Goal: Information Seeking & Learning: Compare options

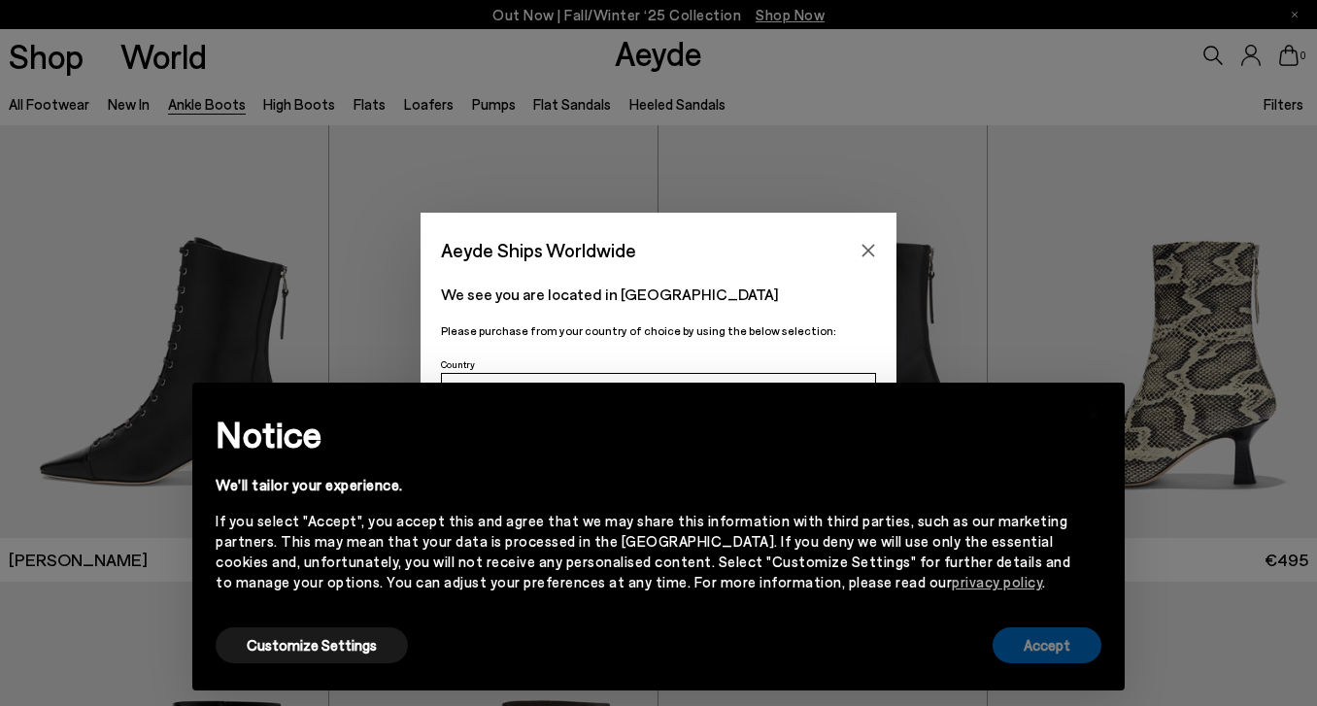
click at [1044, 660] on button "Accept" at bounding box center [1046, 645] width 109 height 36
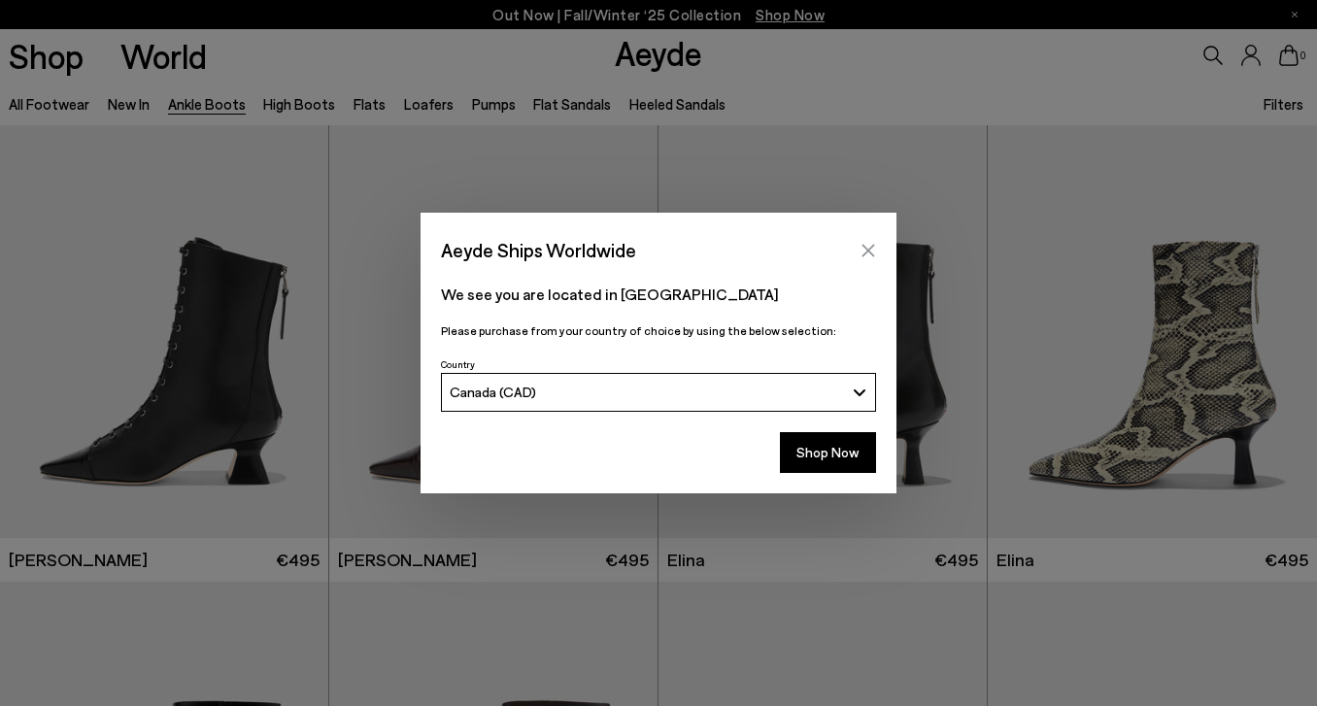
click at [870, 249] on icon "Close" at bounding box center [868, 250] width 13 height 13
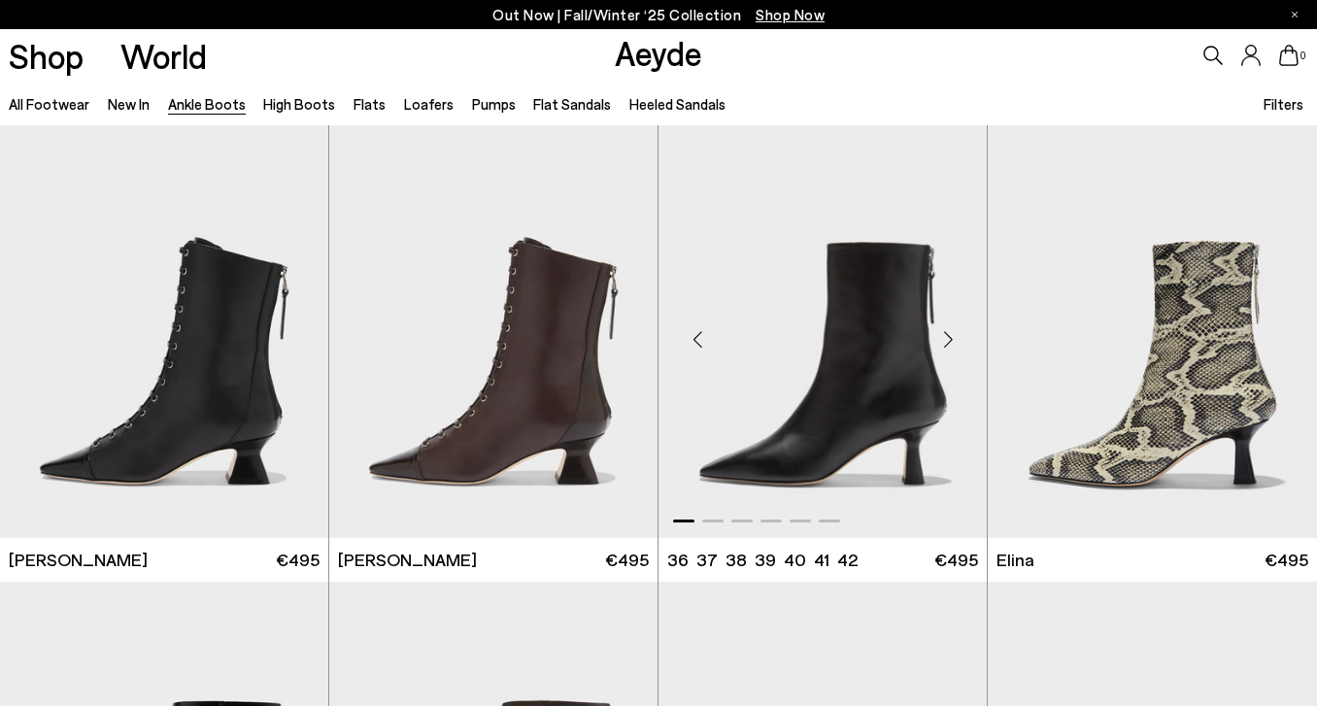
click at [860, 390] on img "1 / 6" at bounding box center [822, 331] width 328 height 413
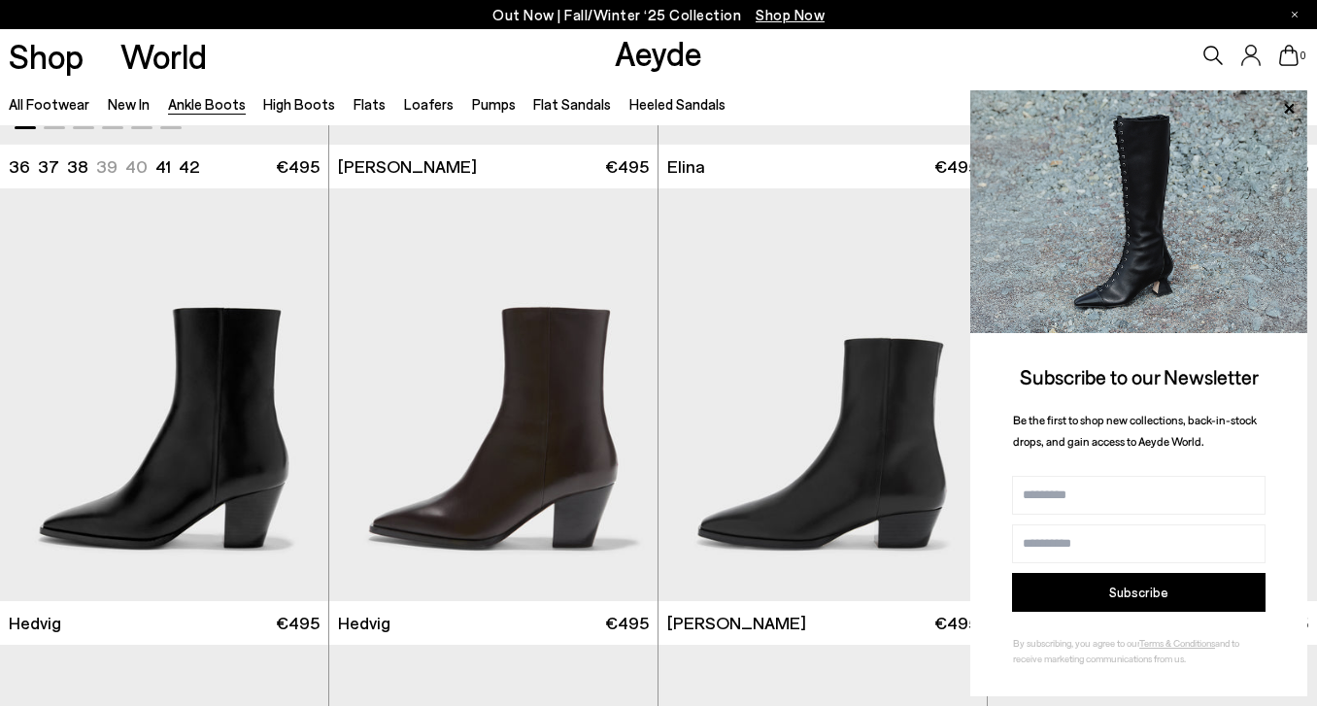
scroll to position [394, 0]
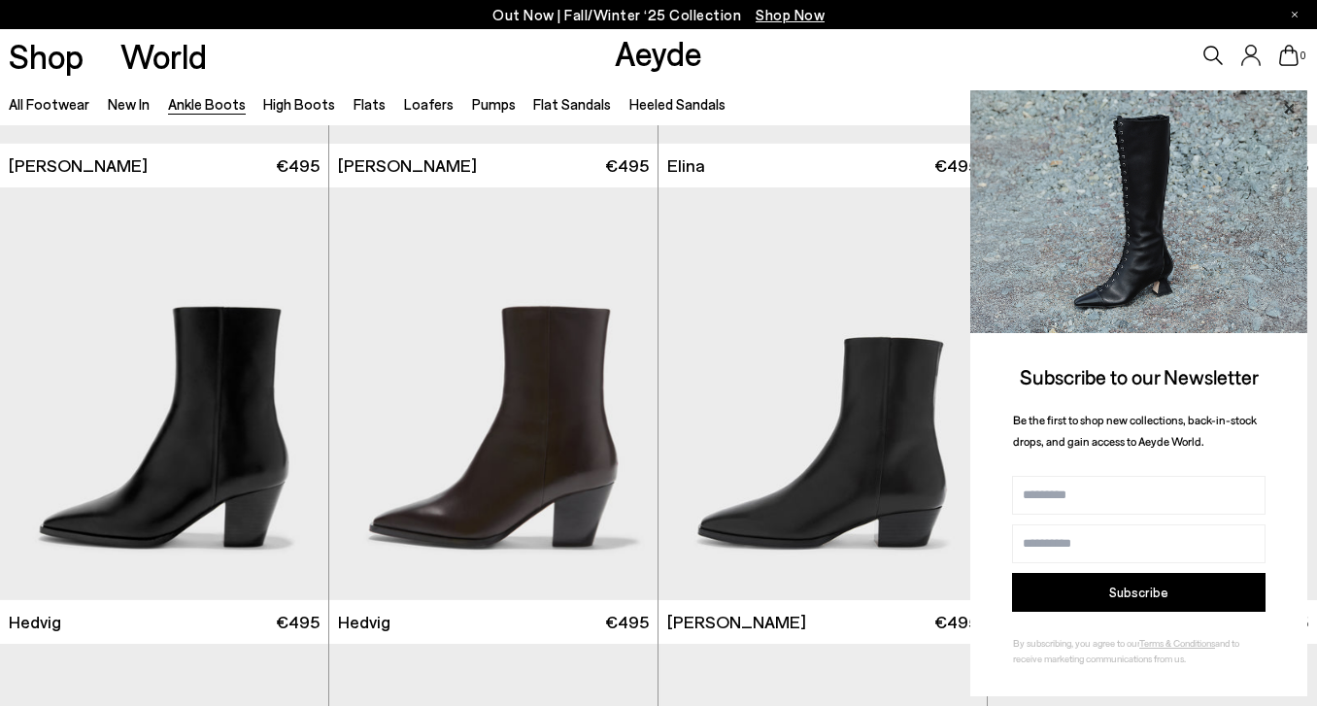
click at [1292, 108] on icon at bounding box center [1288, 108] width 25 height 25
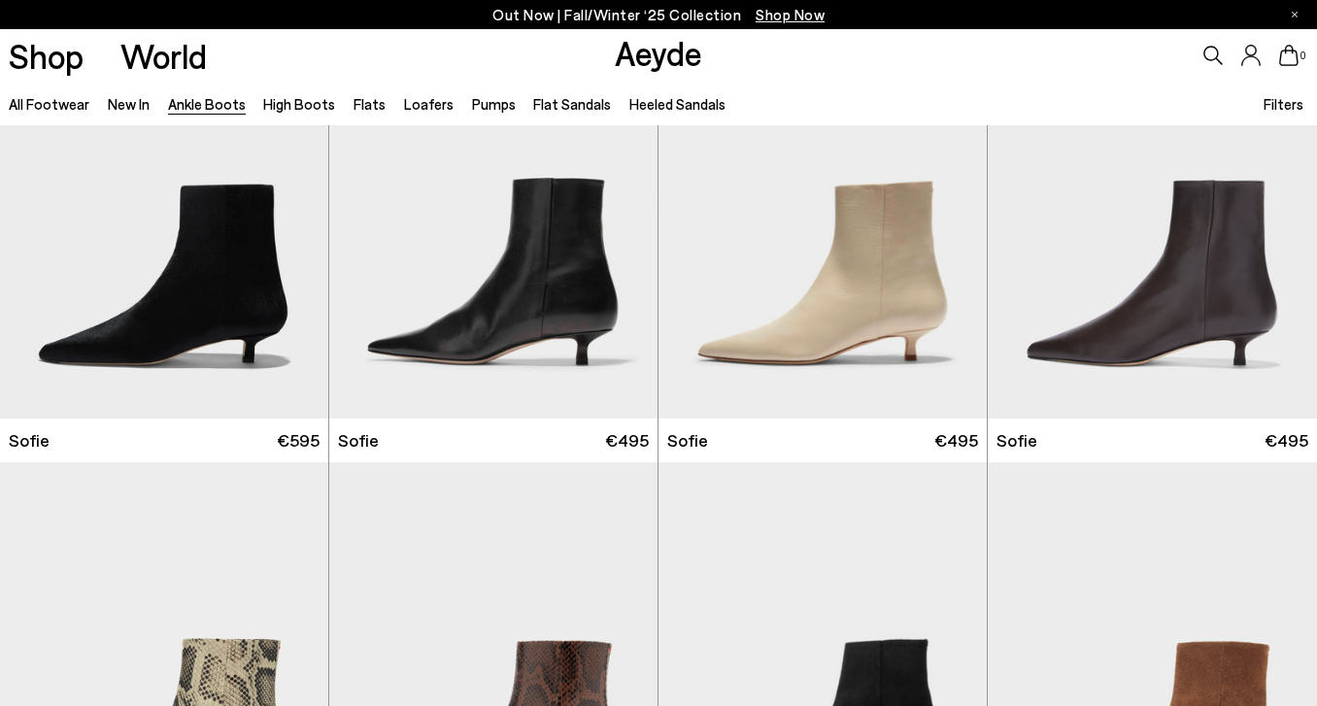
scroll to position [1494, 0]
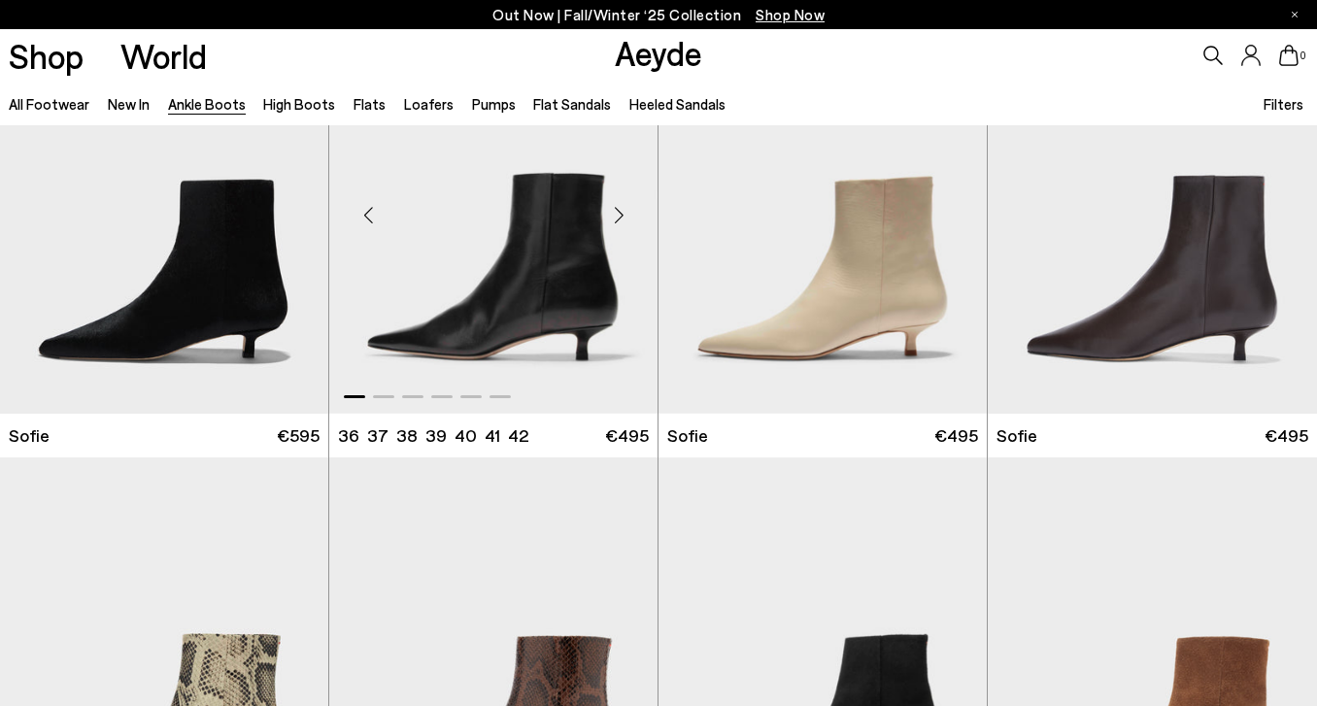
click at [617, 215] on div "Next slide" at bounding box center [618, 214] width 58 height 58
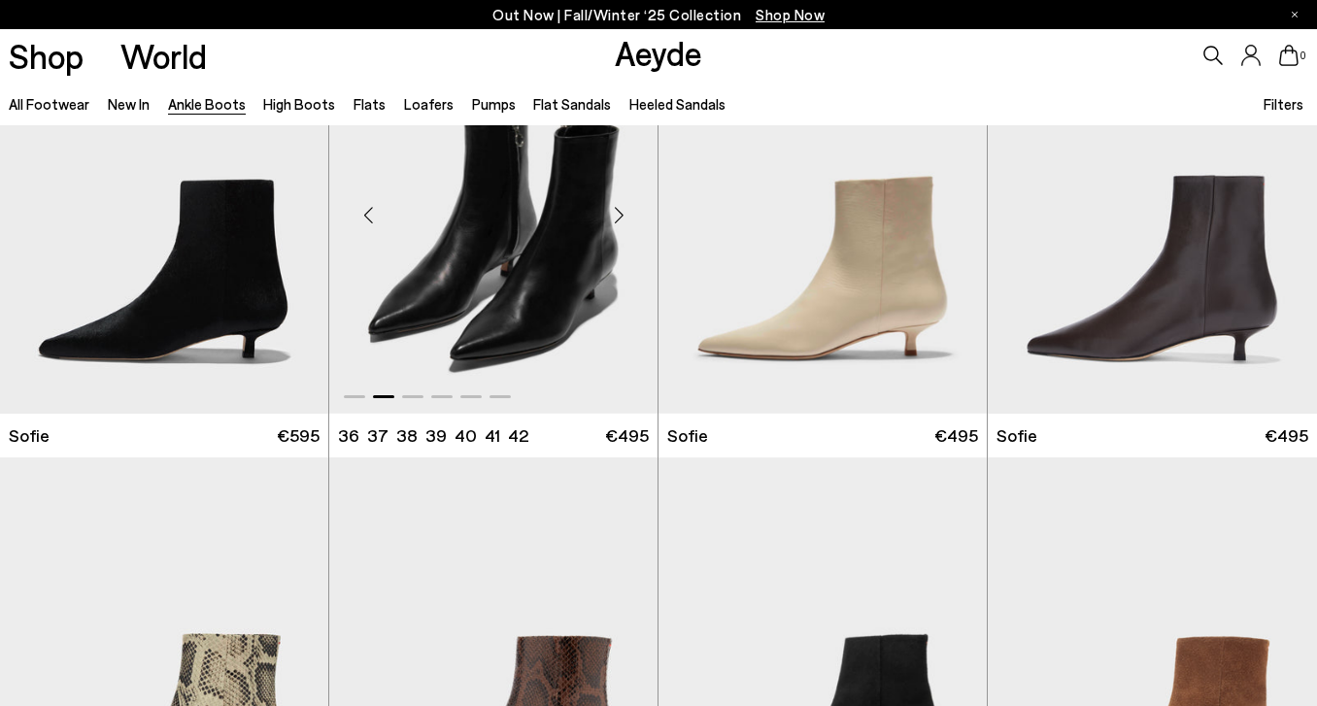
click at [617, 215] on div "Next slide" at bounding box center [618, 214] width 58 height 58
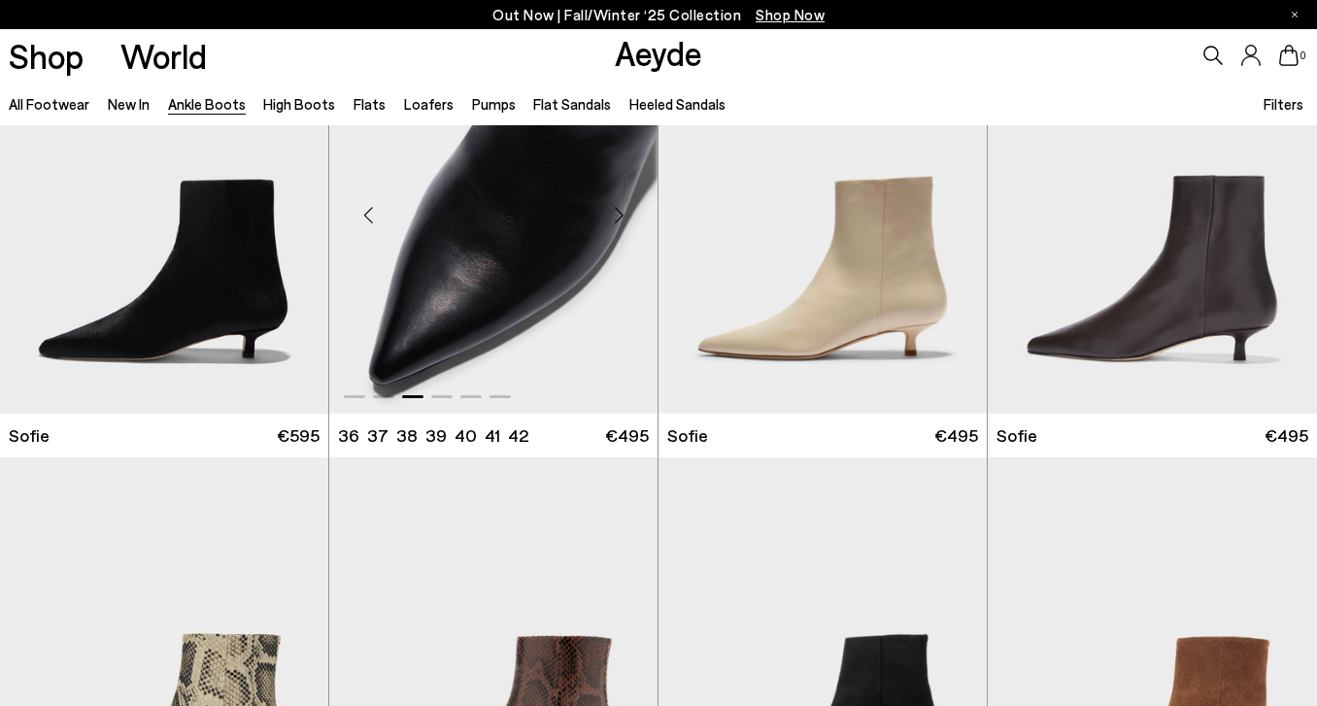
click at [550, 250] on img "3 / 6" at bounding box center [493, 206] width 328 height 413
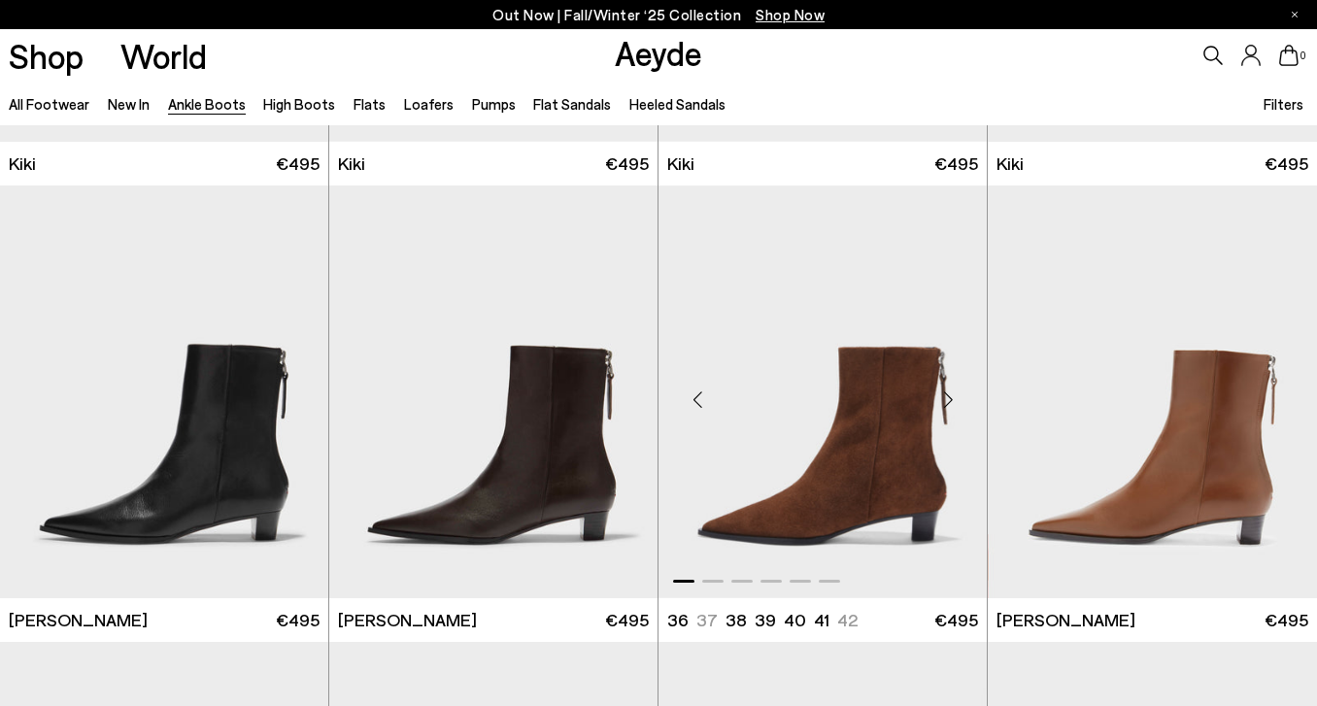
scroll to position [2682, 0]
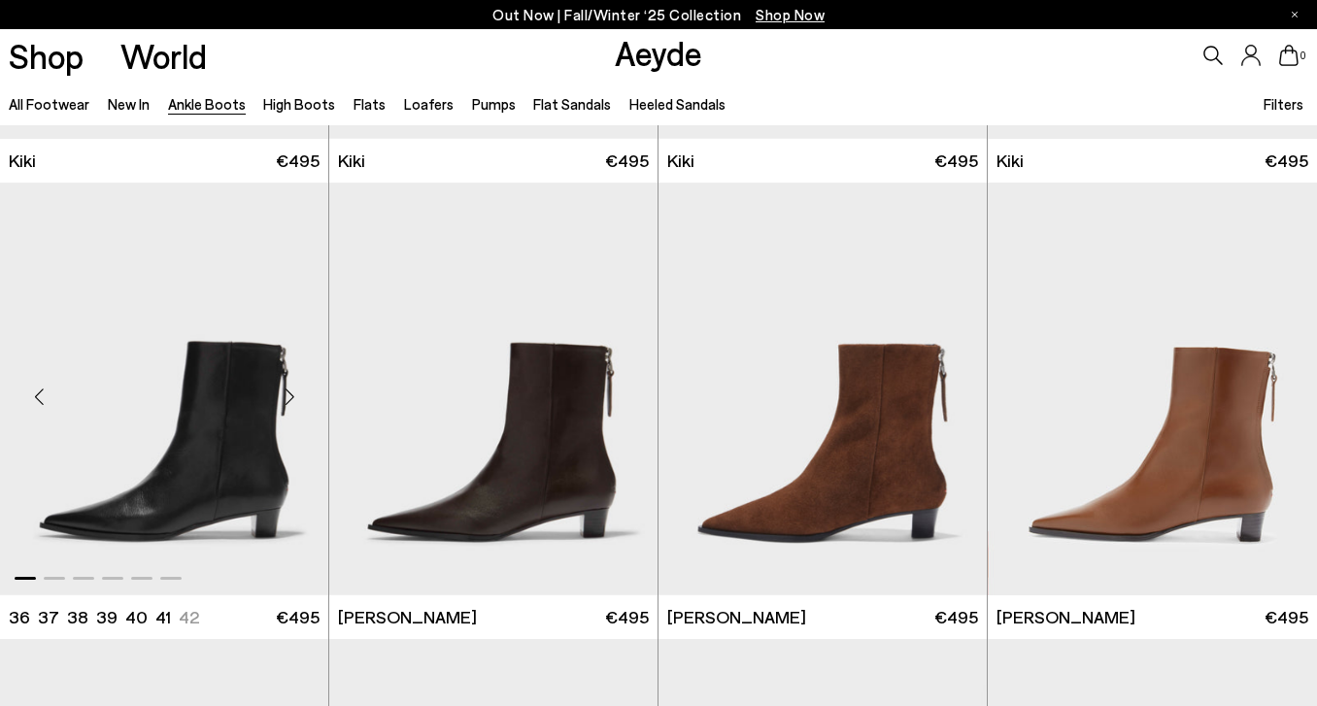
click at [248, 483] on img "1 / 6" at bounding box center [164, 389] width 328 height 413
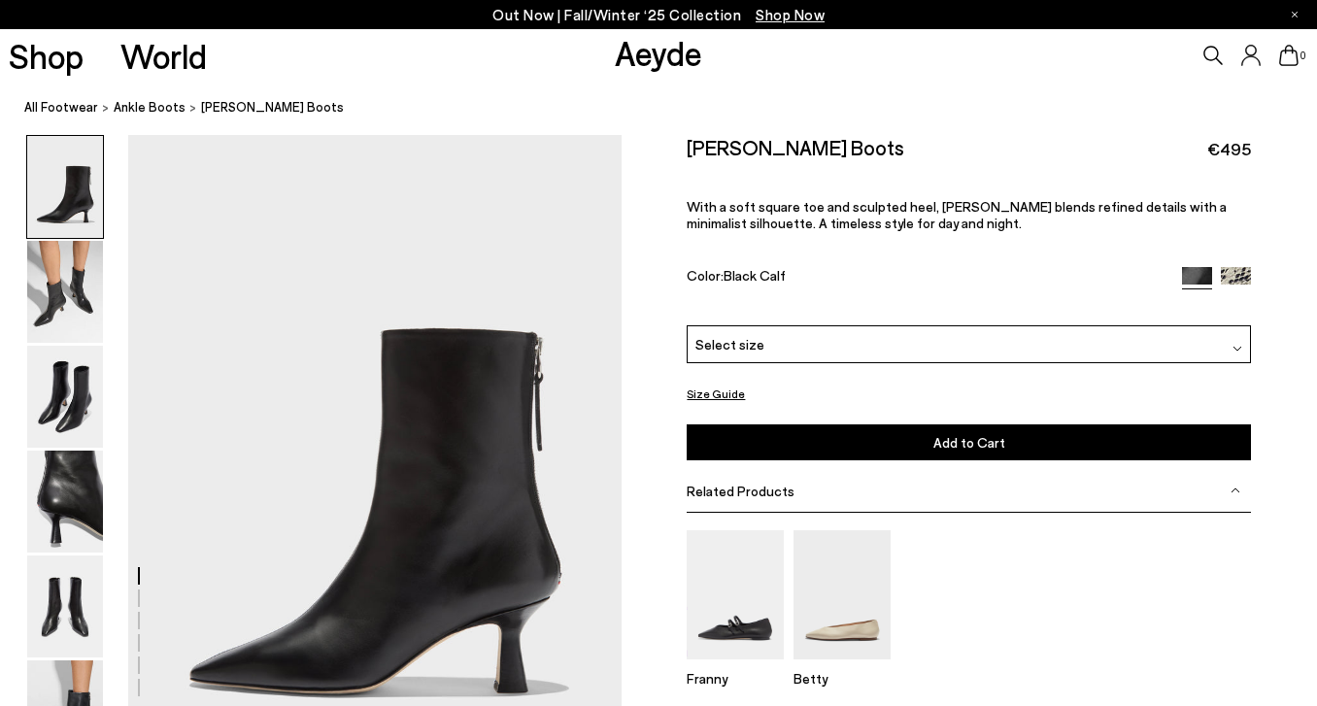
scroll to position [3, 0]
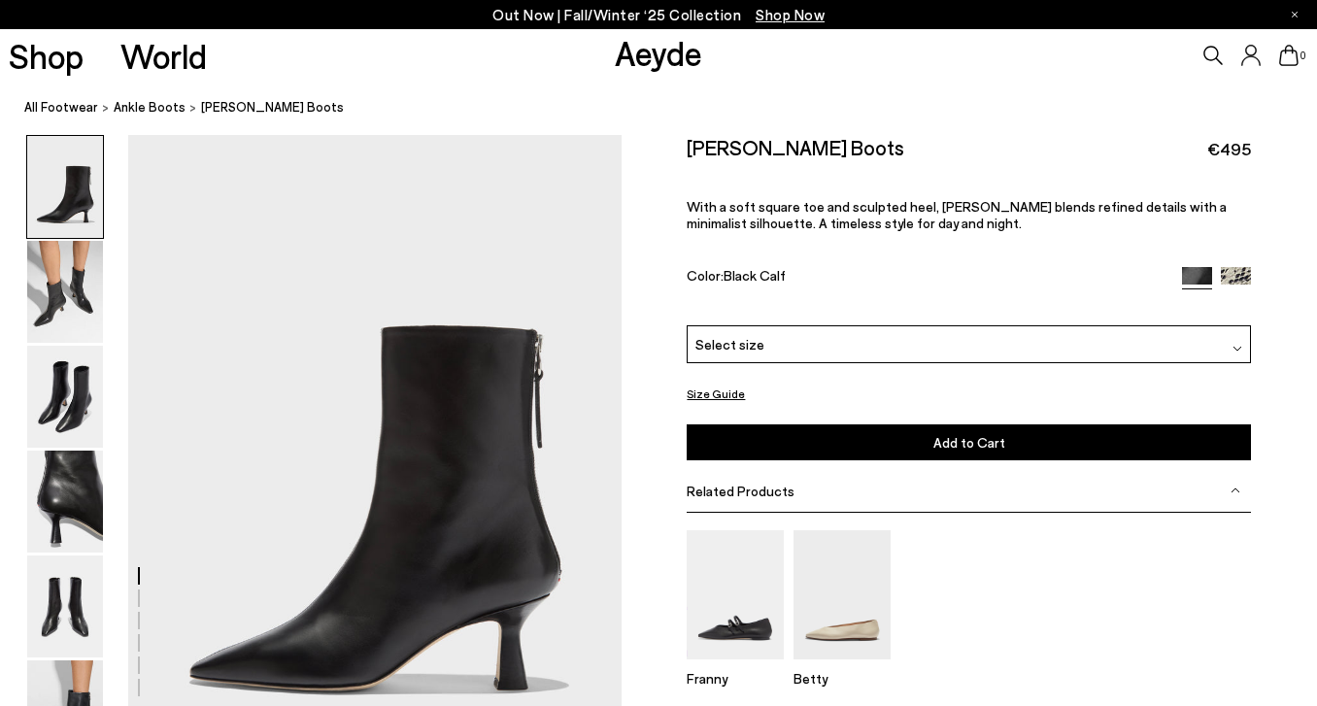
click at [718, 393] on button "Size Guide" at bounding box center [715, 394] width 58 height 24
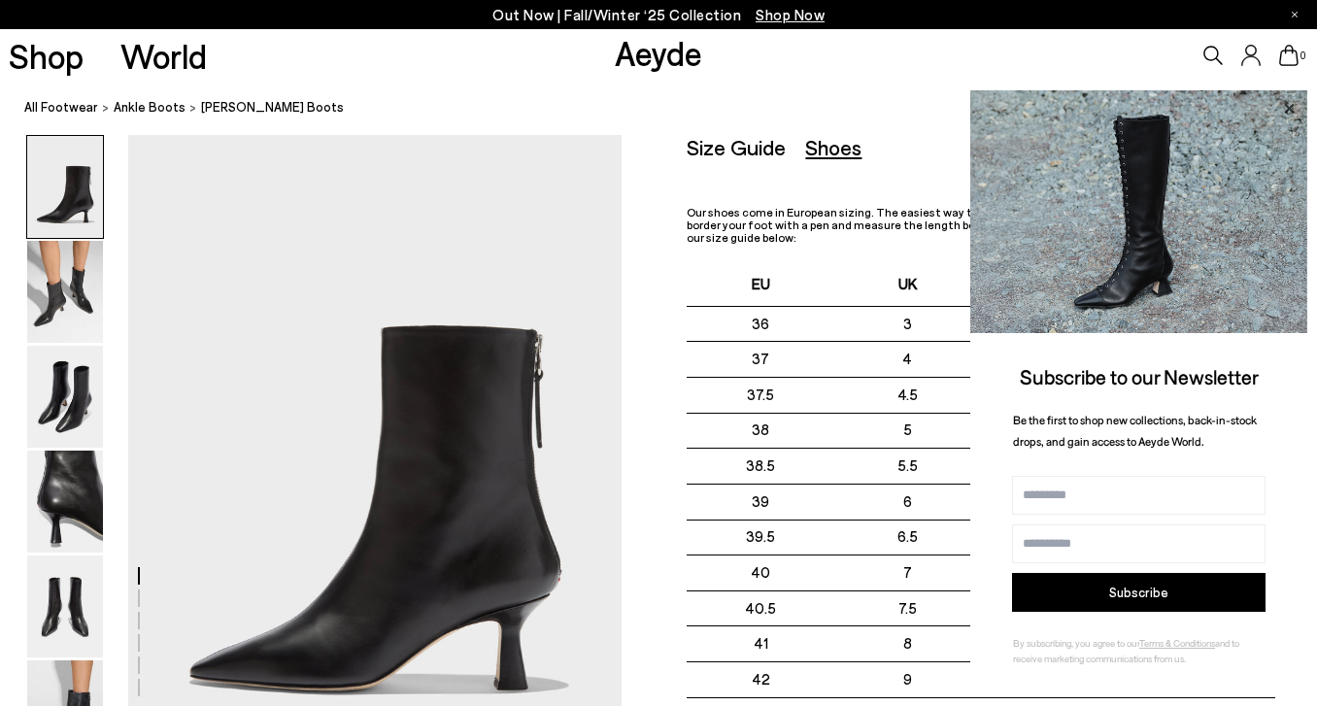
click at [1295, 105] on icon at bounding box center [1288, 108] width 25 height 25
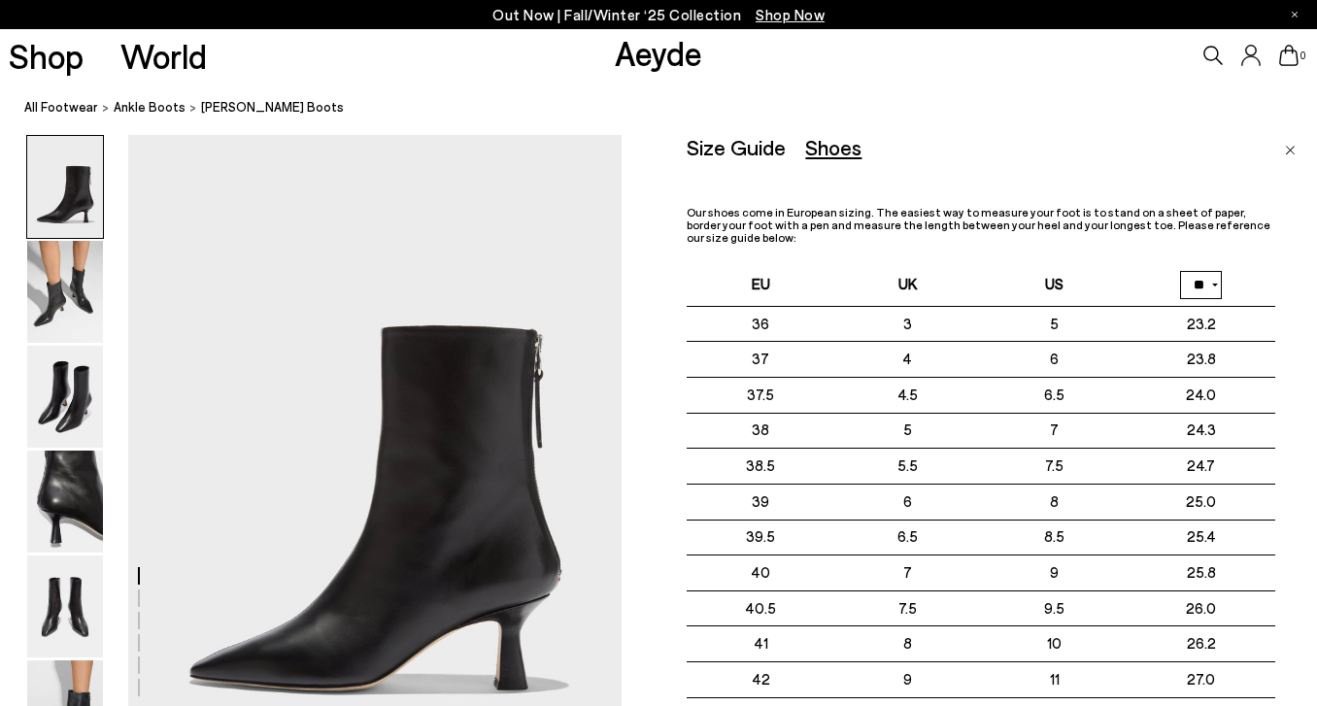
click at [1287, 149] on img "Close" at bounding box center [1289, 151] width 11 height 10
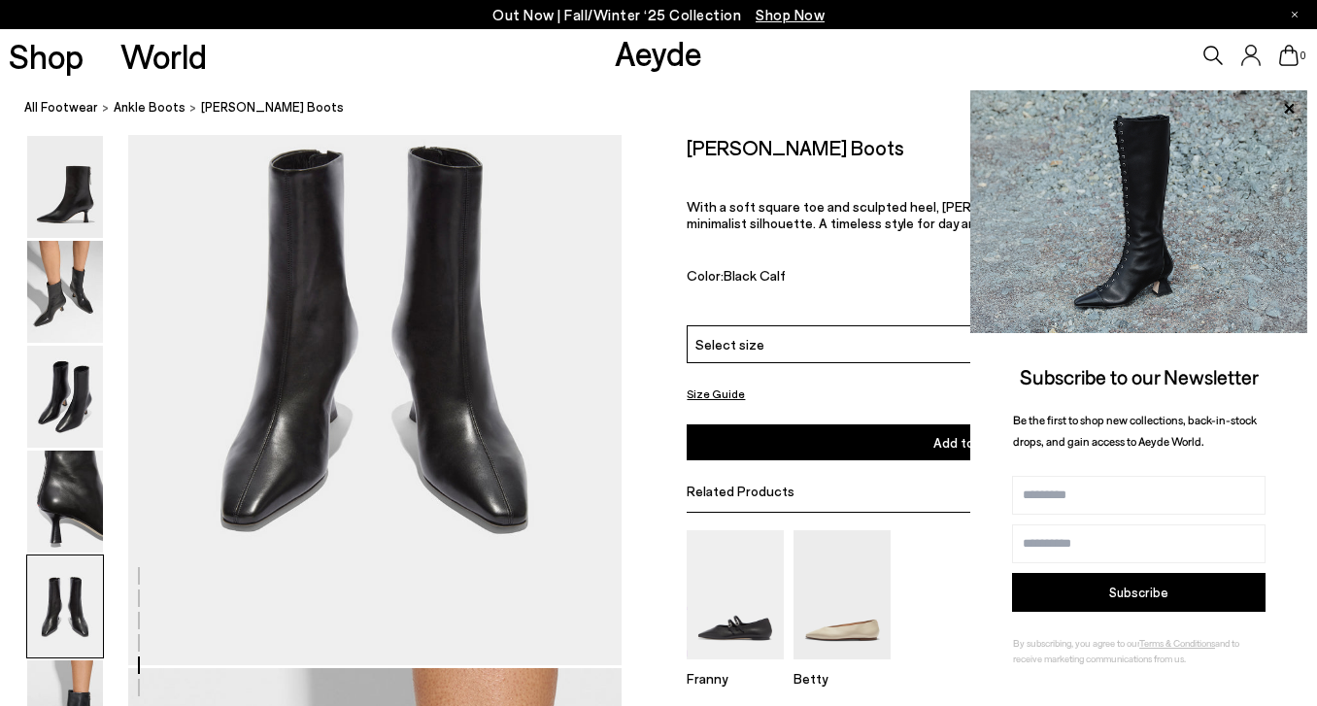
scroll to position [2787, 0]
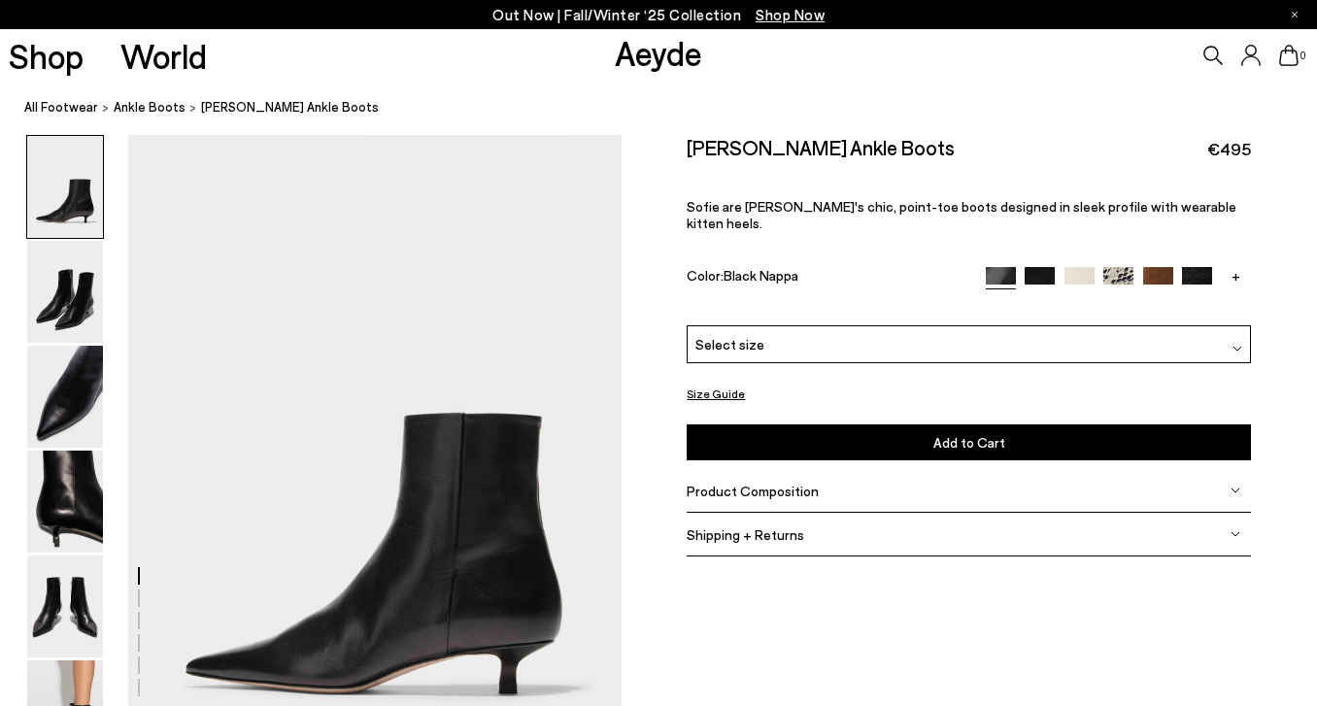
click at [713, 383] on button "Size Guide" at bounding box center [715, 394] width 58 height 24
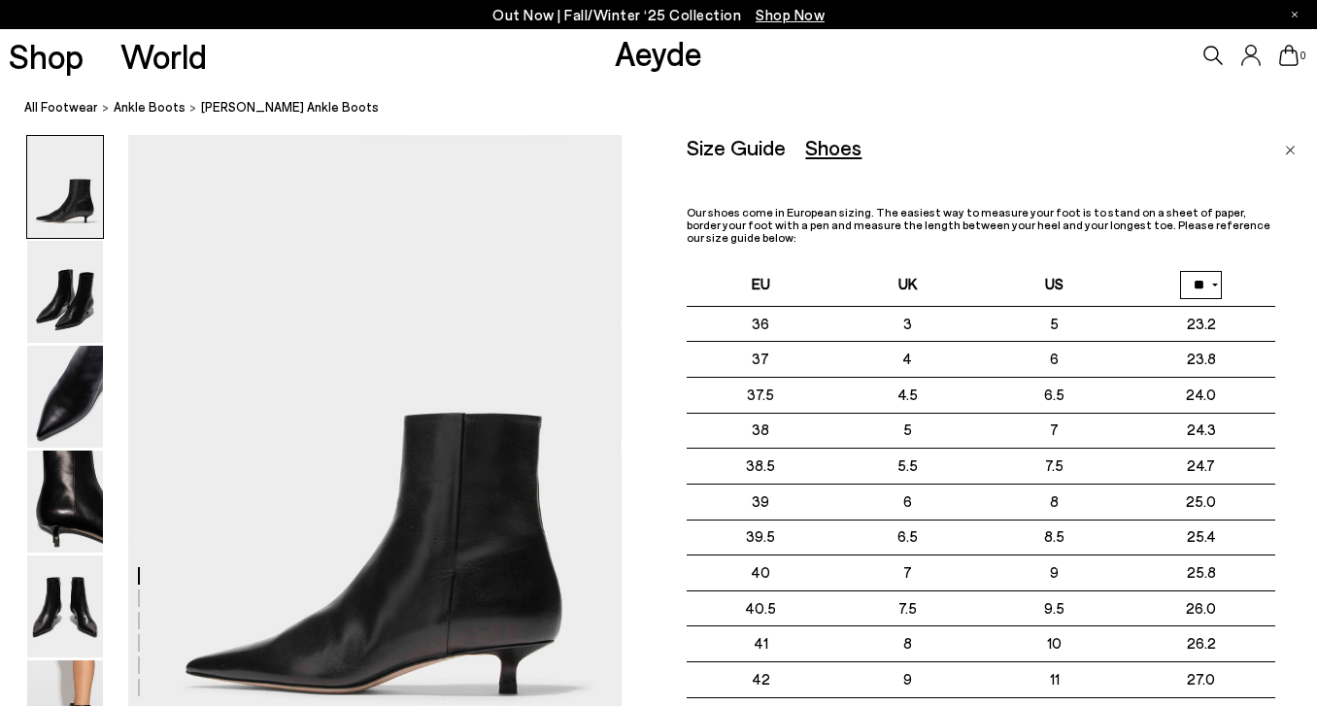
click at [1288, 148] on img "Close" at bounding box center [1289, 151] width 11 height 10
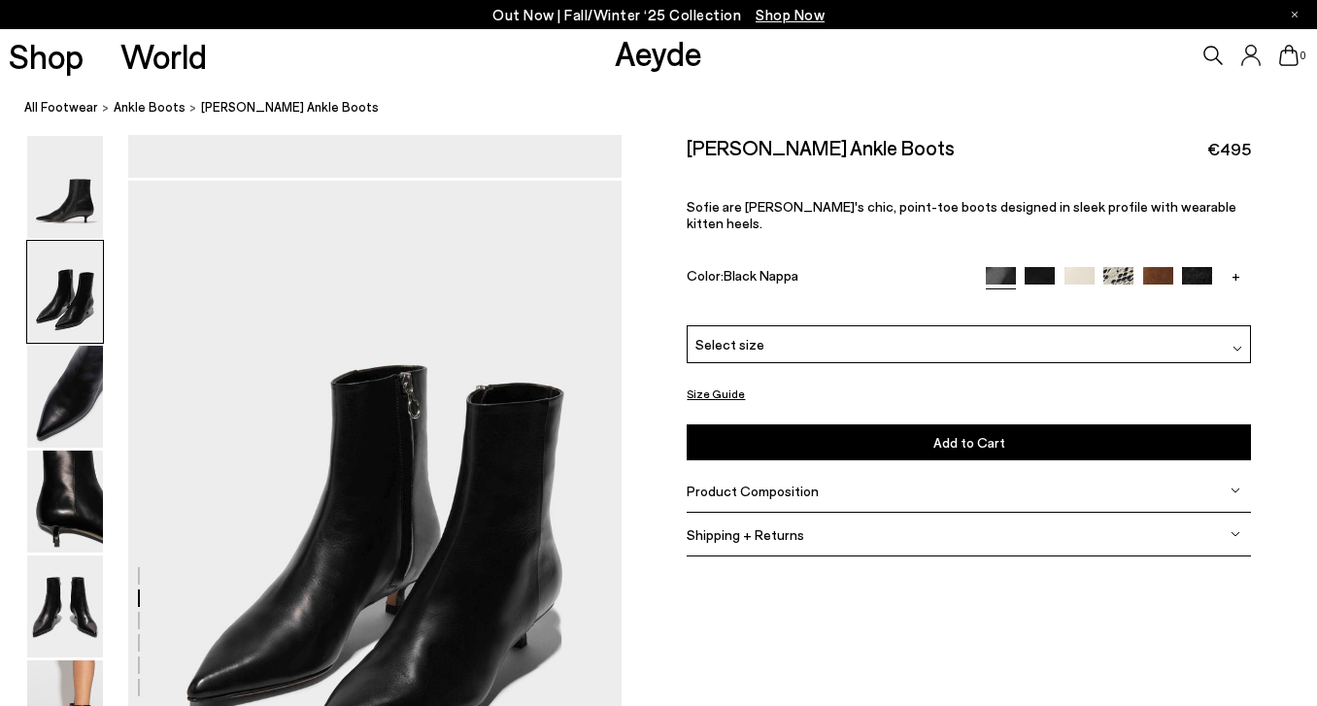
scroll to position [367, 0]
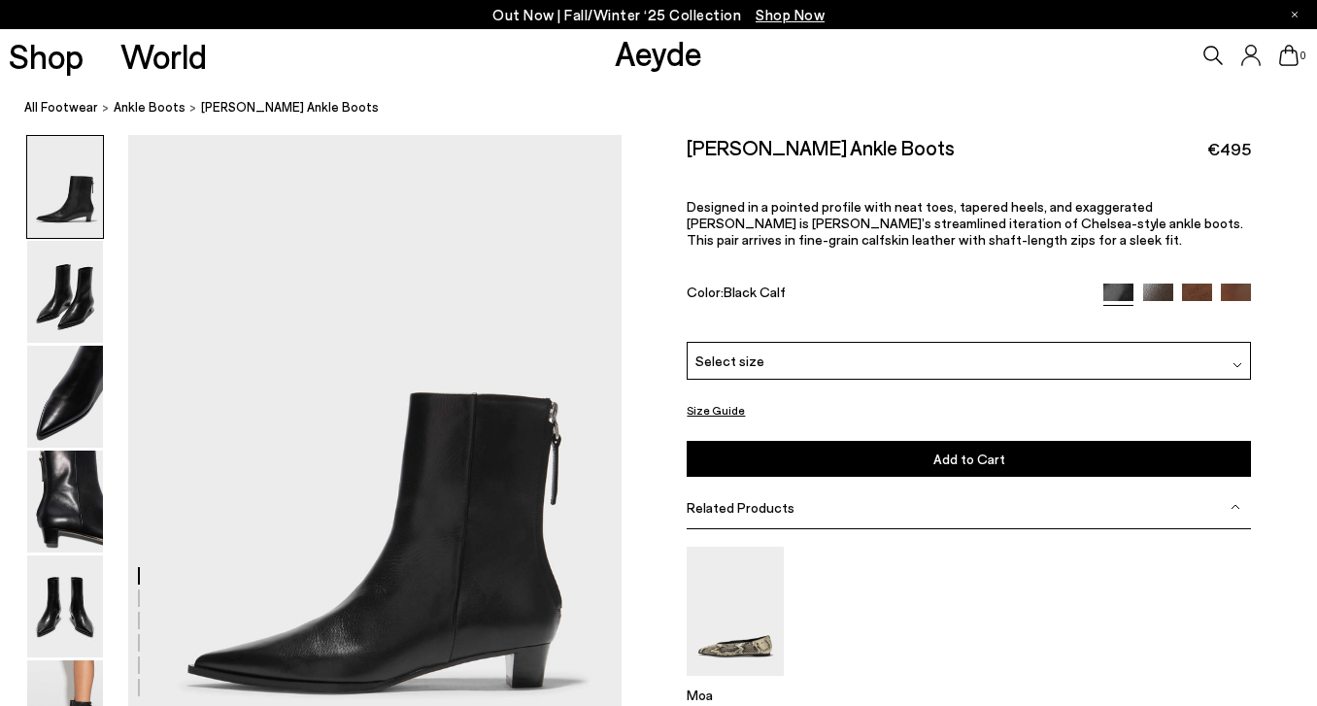
click at [720, 408] on button "Size Guide" at bounding box center [715, 410] width 58 height 24
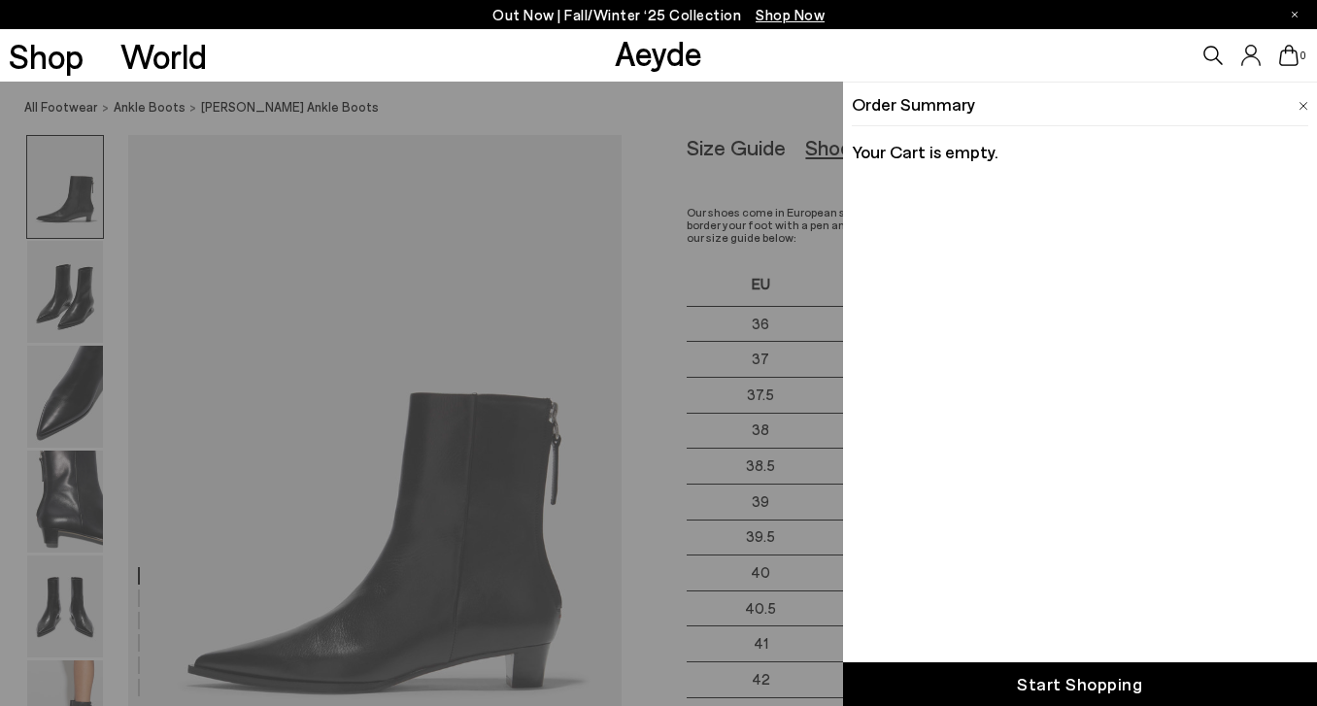
click at [1300, 106] on img at bounding box center [1303, 106] width 10 height 9
